Goal: Transaction & Acquisition: Download file/media

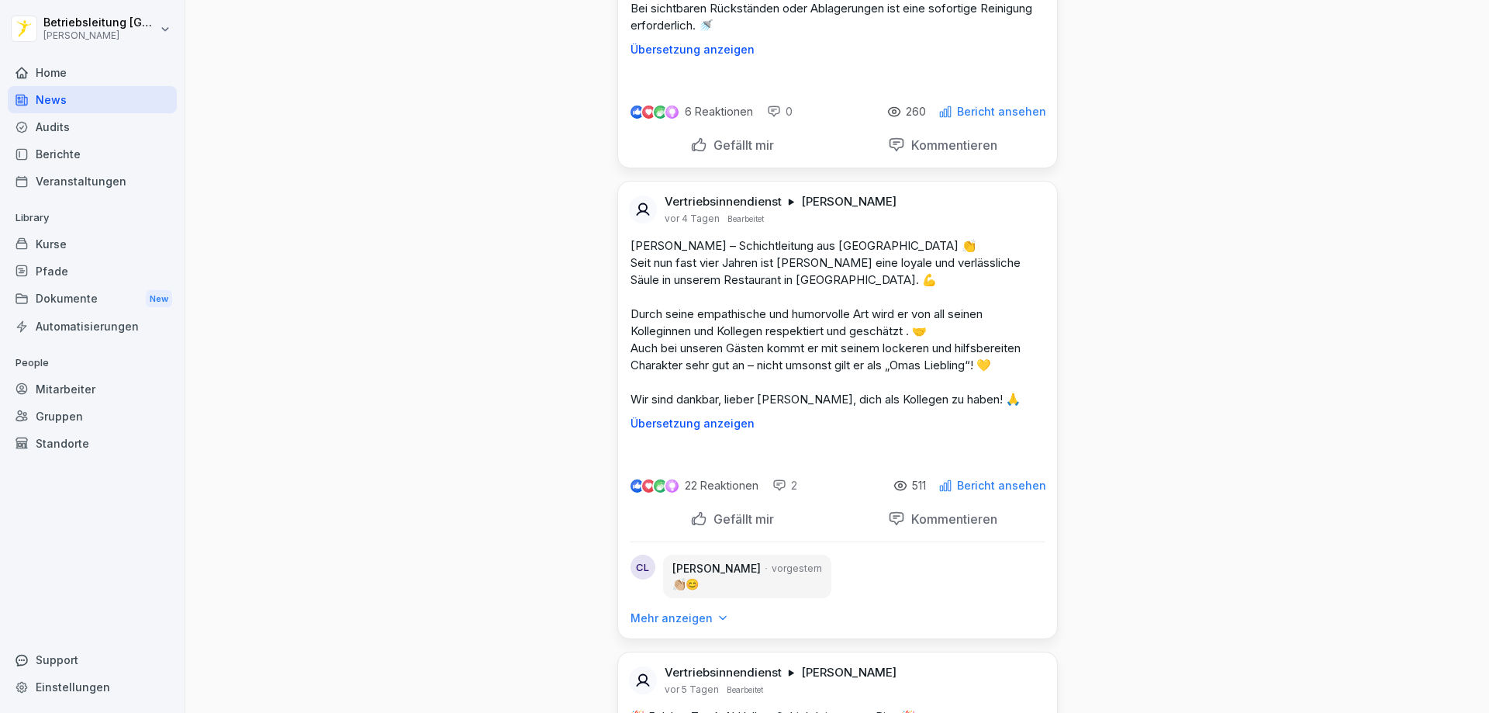
scroll to position [4575, 0]
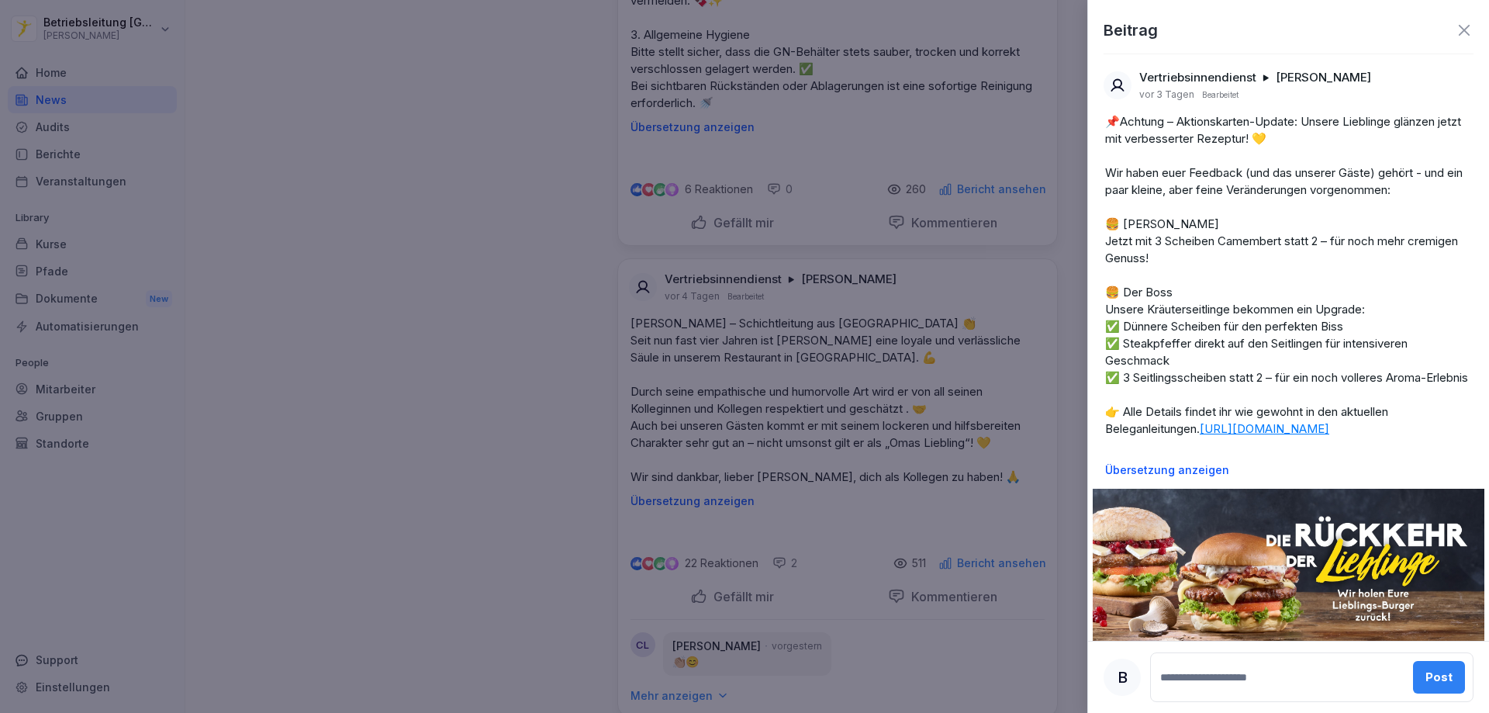
click at [441, 133] on div at bounding box center [744, 356] width 1489 height 713
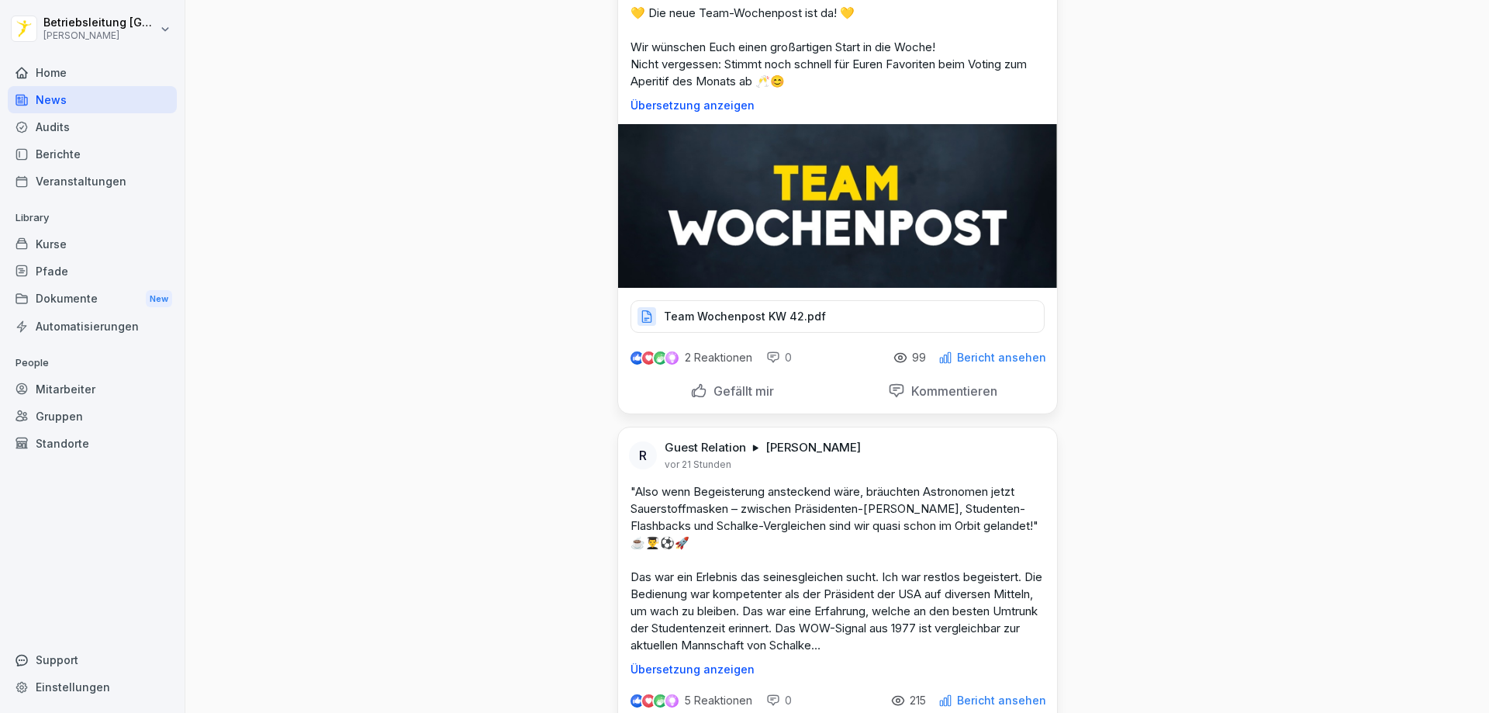
scroll to position [543, 0]
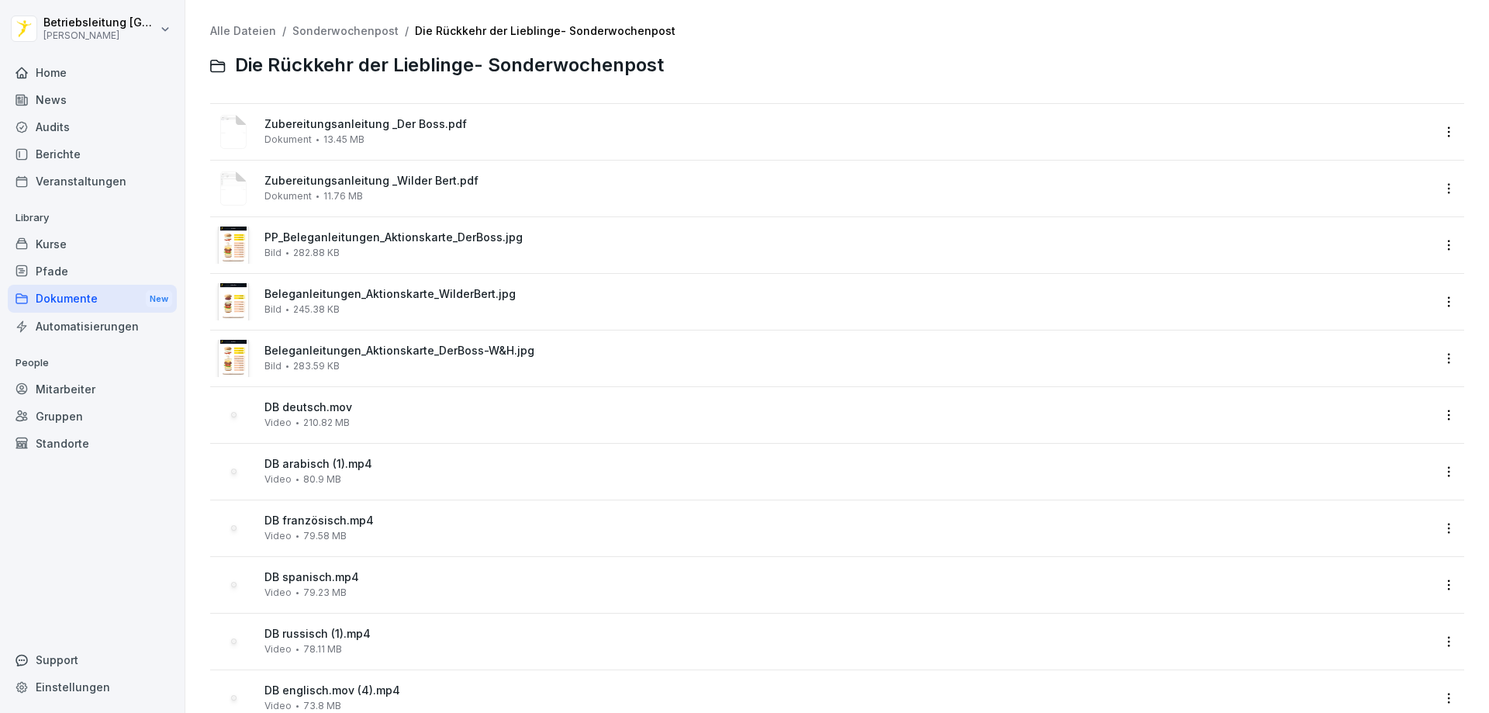
click at [440, 186] on span "Zubereitungsanleitung _Wilder Bert.pdf" at bounding box center [847, 180] width 1167 height 13
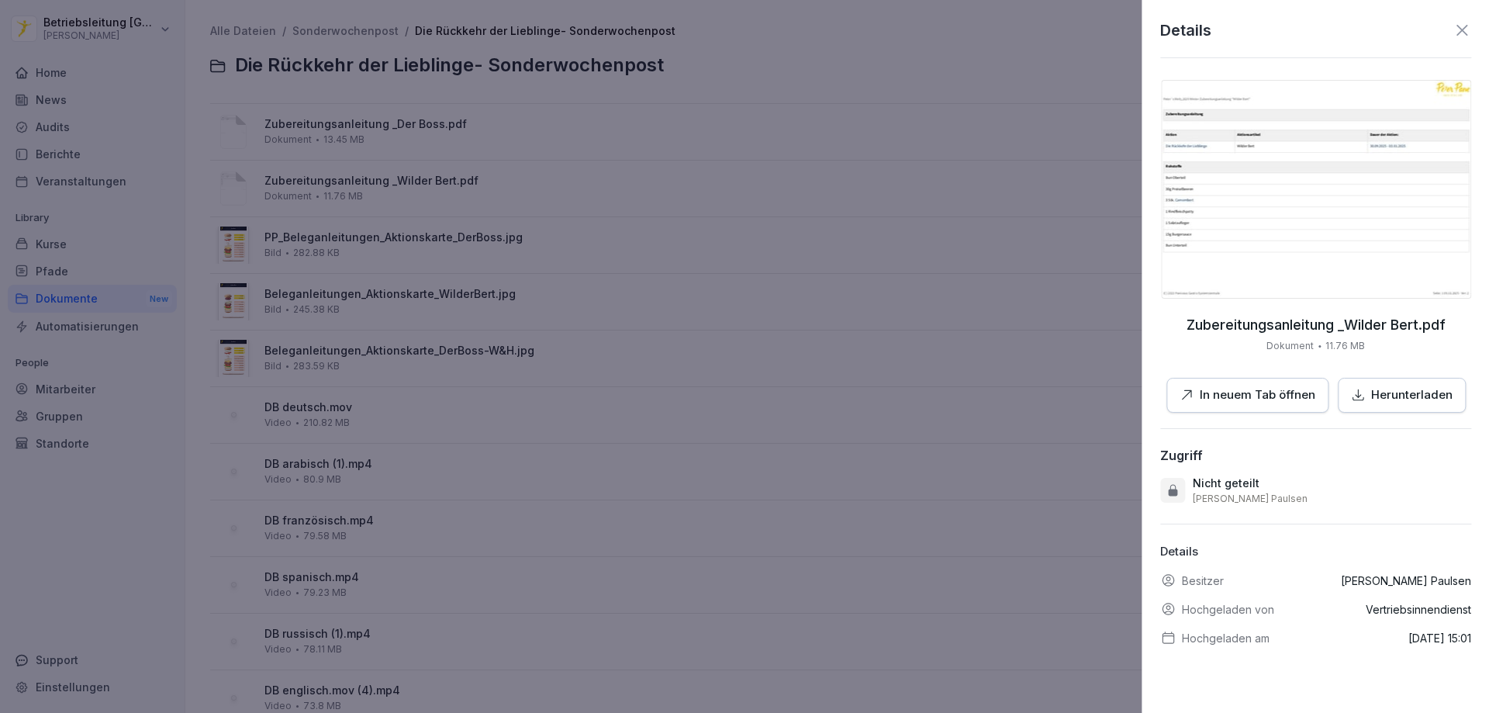
click at [440, 240] on div at bounding box center [744, 356] width 1489 height 713
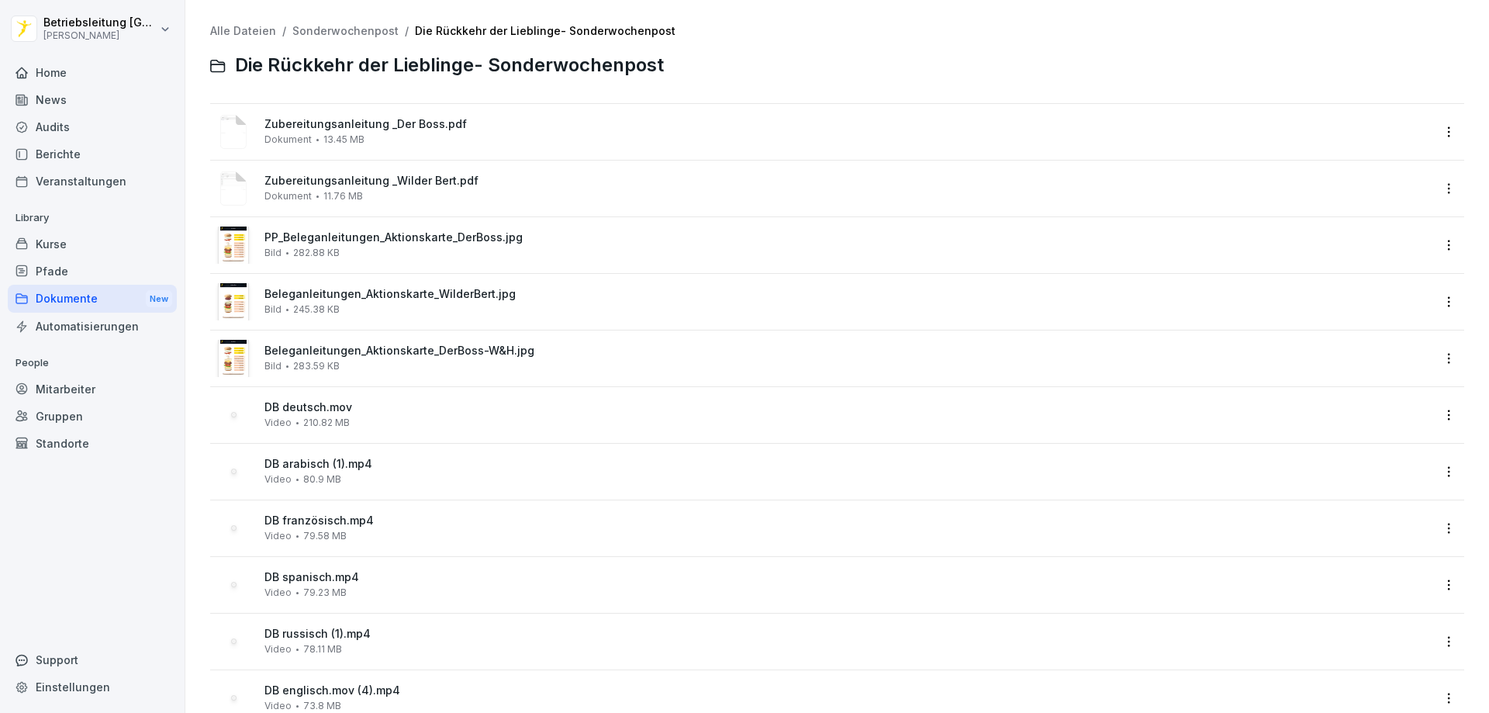
click at [455, 297] on span "Beleganleitungen_Aktionskarte_WilderBert.jpg" at bounding box center [847, 294] width 1167 height 13
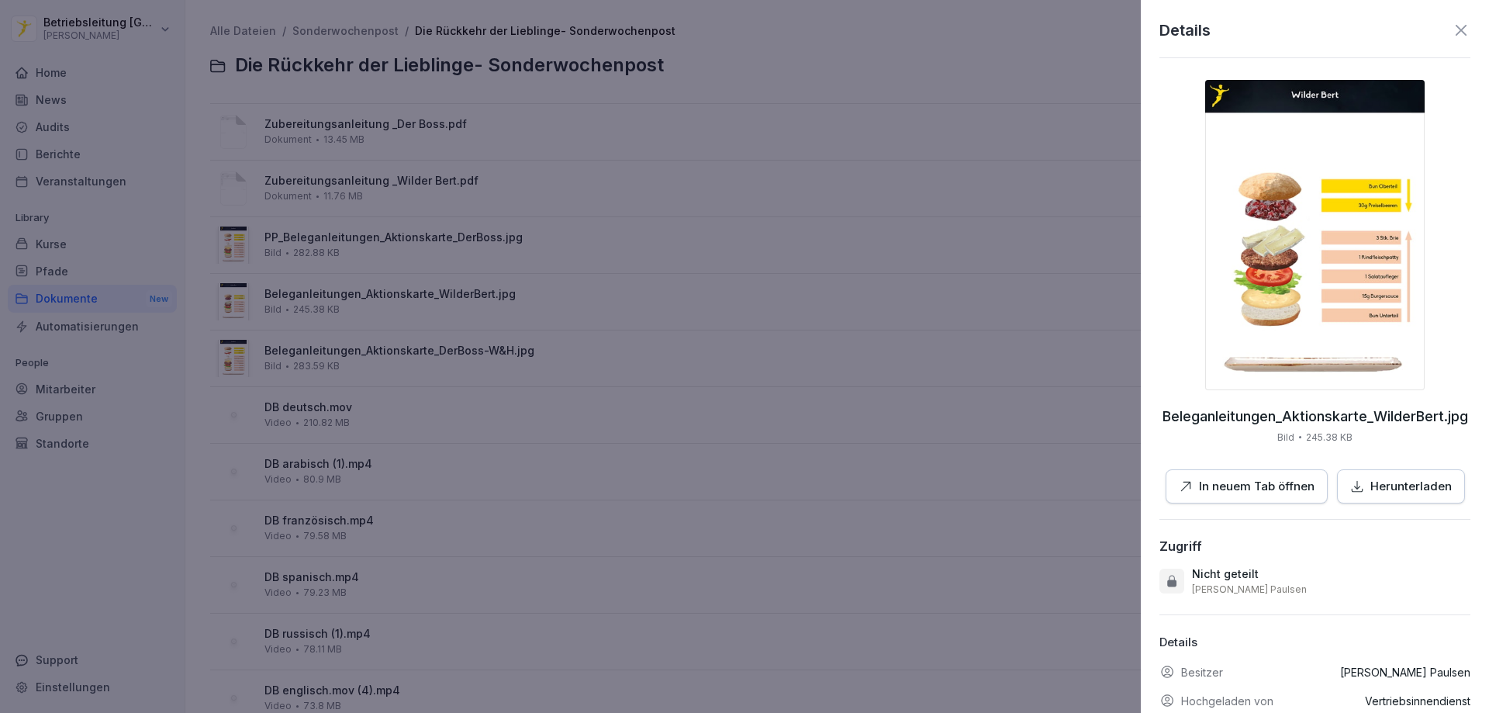
click at [1388, 486] on p "Herunterladen" at bounding box center [1410, 487] width 81 height 18
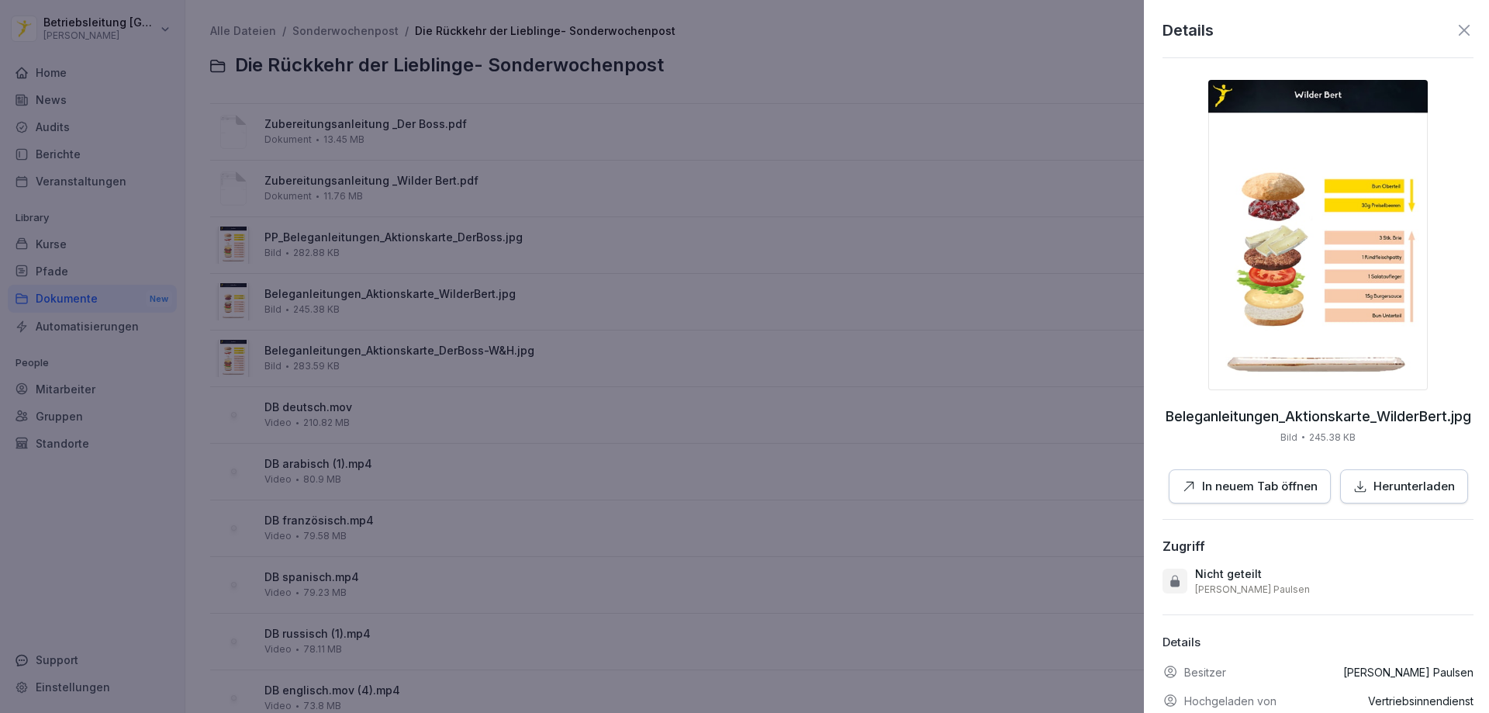
click at [332, 259] on div at bounding box center [744, 356] width 1489 height 713
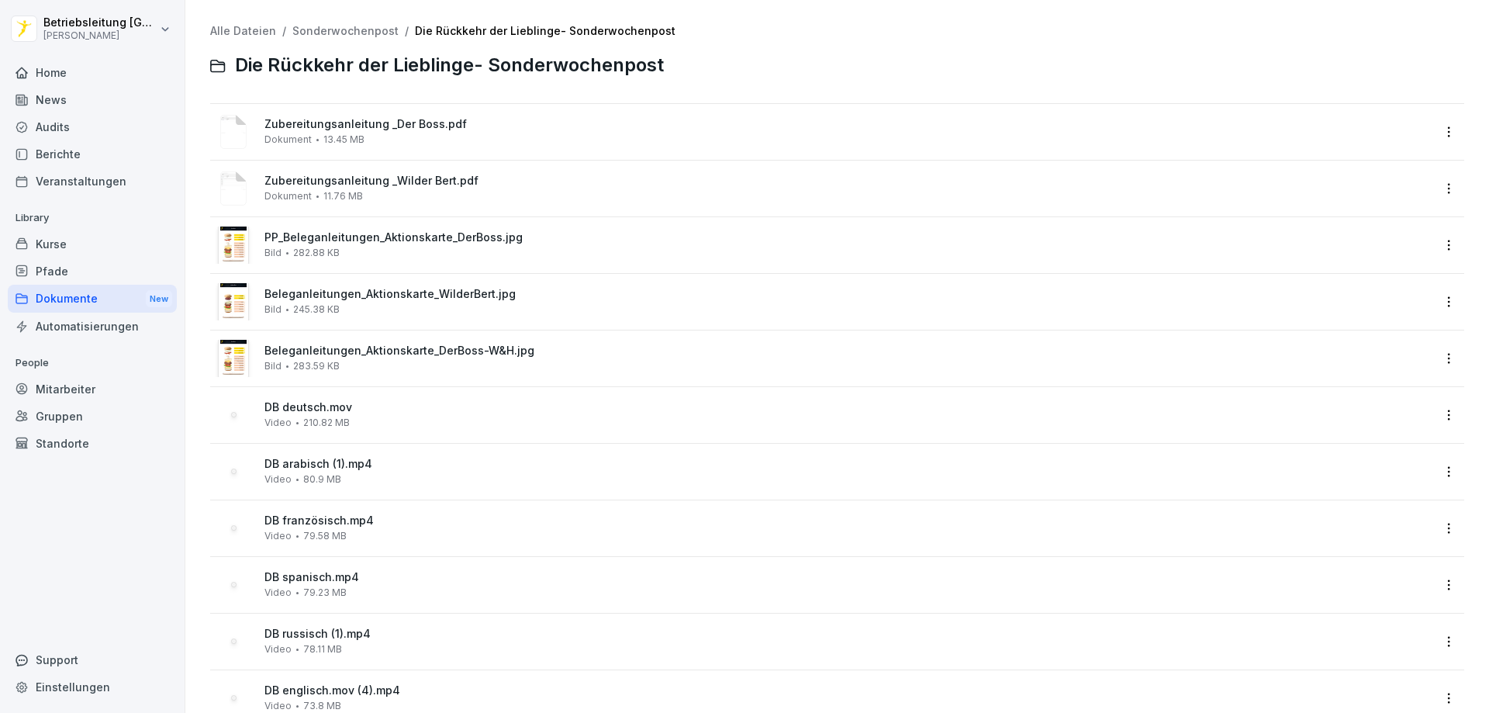
click at [478, 242] on span "PP_Beleganleitungen_Aktionskarte_DerBoss.jpg" at bounding box center [847, 237] width 1167 height 13
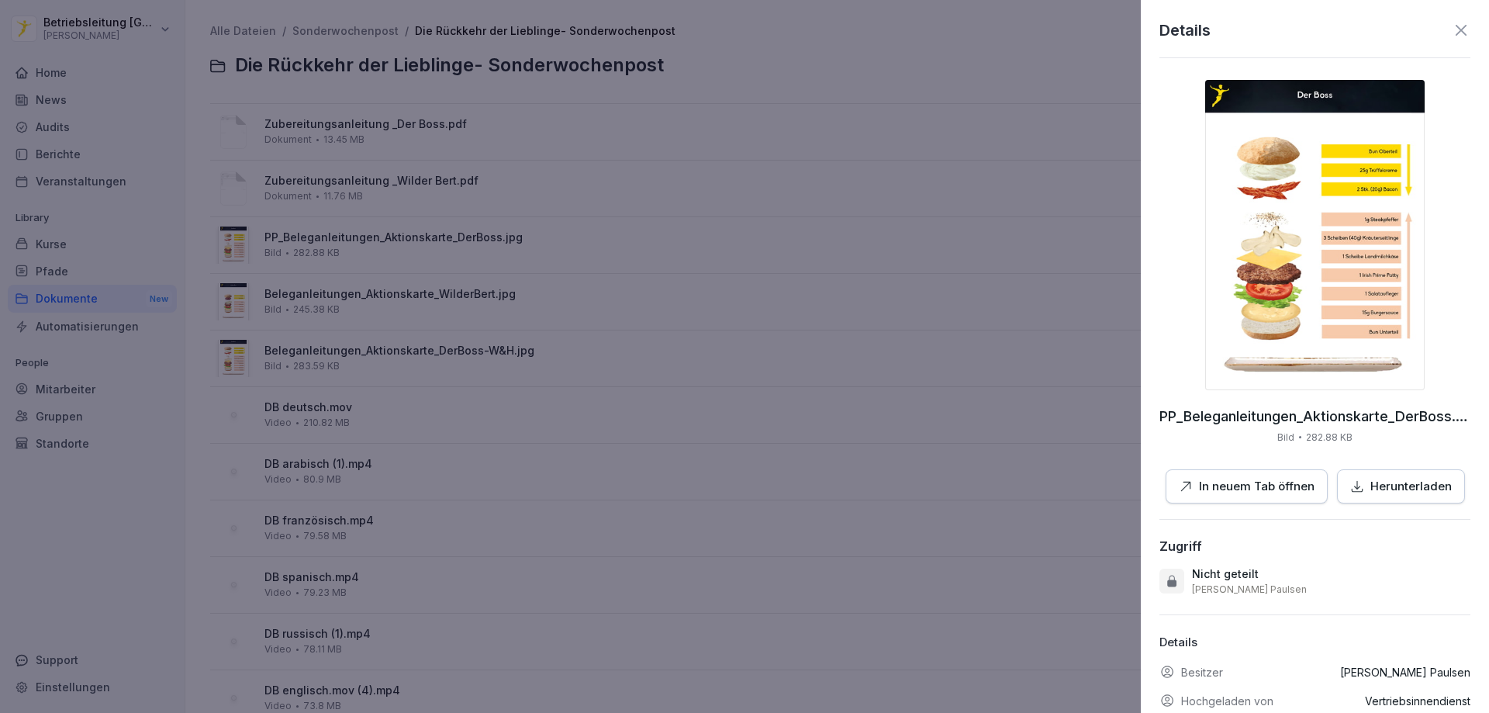
click at [1423, 478] on p "Herunterladen" at bounding box center [1410, 487] width 81 height 18
click at [1458, 36] on icon at bounding box center [1461, 30] width 19 height 19
